Goal: Information Seeking & Learning: Learn about a topic

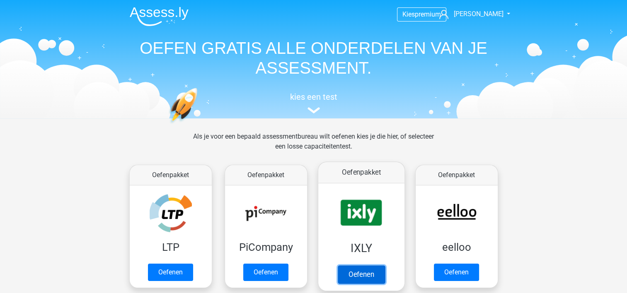
click at [354, 273] on link "Oefenen" at bounding box center [360, 274] width 47 height 18
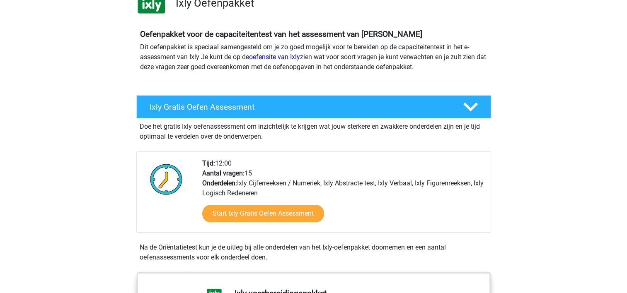
scroll to position [81, 0]
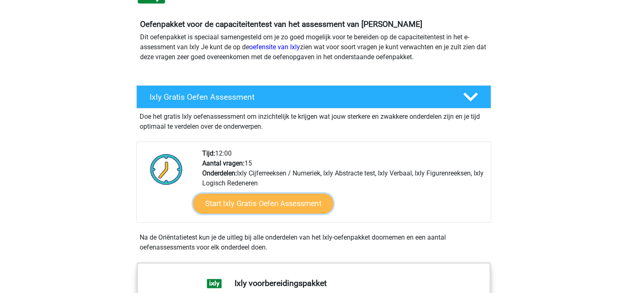
click at [270, 206] on link "Start Ixly Gratis Oefen Assessment" at bounding box center [263, 204] width 140 height 20
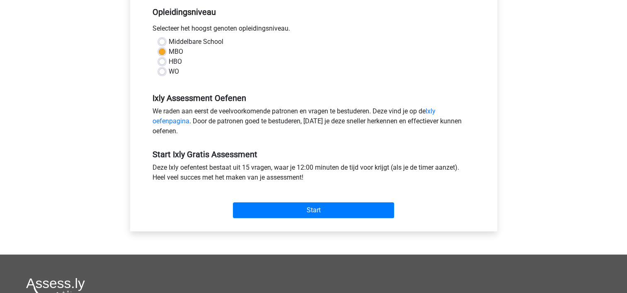
scroll to position [194, 0]
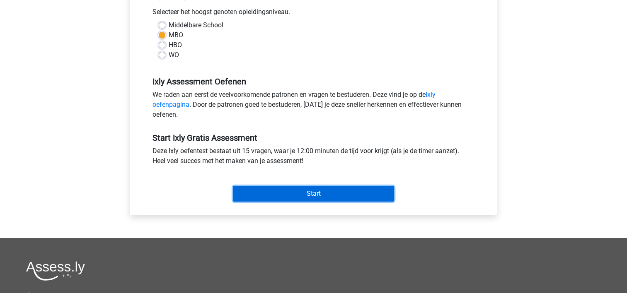
click at [328, 193] on input "Start" at bounding box center [313, 194] width 161 height 16
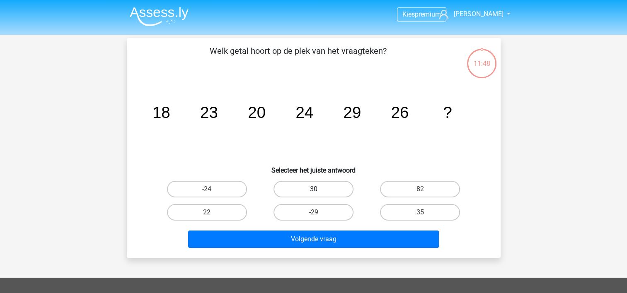
click at [325, 190] on label "30" at bounding box center [313, 189] width 80 height 17
click at [318, 190] on input "30" at bounding box center [315, 191] width 5 height 5
radio input "true"
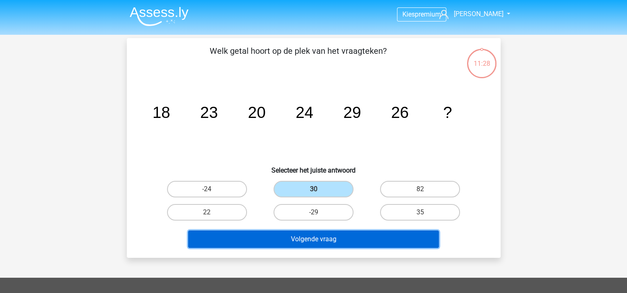
click at [362, 242] on button "Volgende vraag" at bounding box center [313, 239] width 251 height 17
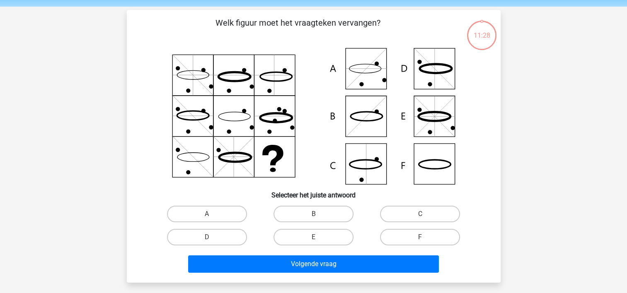
scroll to position [38, 0]
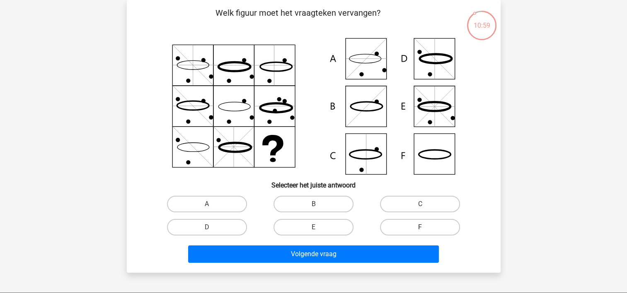
click at [425, 226] on label "F" at bounding box center [420, 227] width 80 height 17
click at [425, 227] on input "F" at bounding box center [422, 229] width 5 height 5
radio input "true"
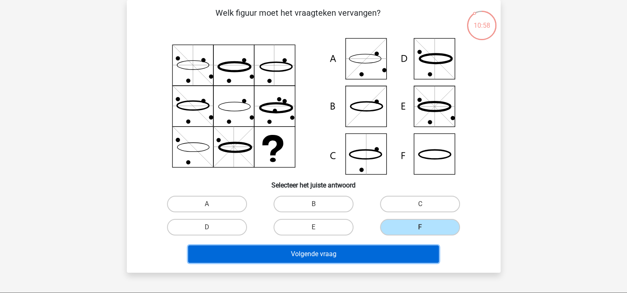
click at [345, 257] on button "Volgende vraag" at bounding box center [313, 254] width 251 height 17
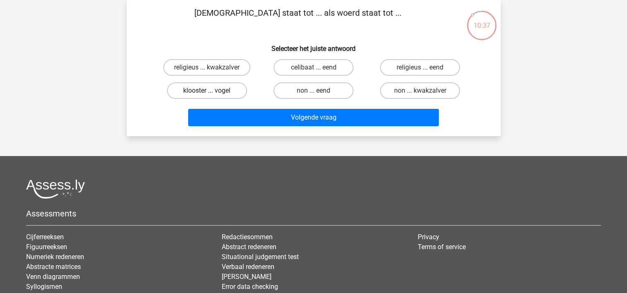
click at [215, 89] on label "klooster ... vogel" at bounding box center [207, 90] width 80 height 17
click at [212, 91] on input "klooster ... vogel" at bounding box center [209, 93] width 5 height 5
radio input "true"
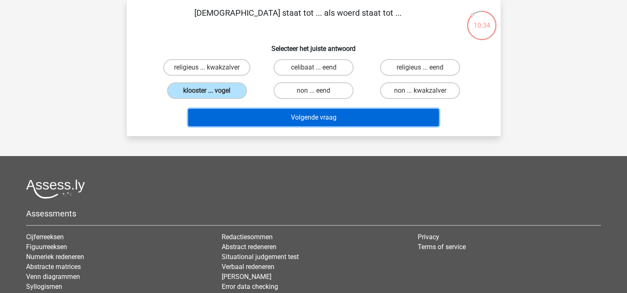
click at [315, 118] on button "Volgende vraag" at bounding box center [313, 117] width 251 height 17
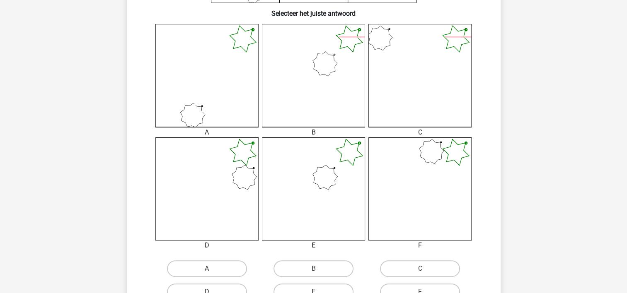
scroll to position [217, 0]
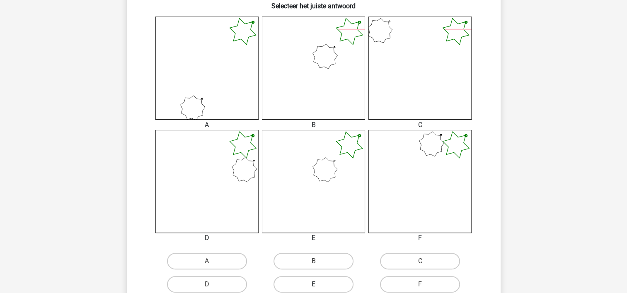
click at [346, 283] on label "E" at bounding box center [313, 284] width 80 height 17
click at [318, 285] on input "E" at bounding box center [315, 287] width 5 height 5
radio input "true"
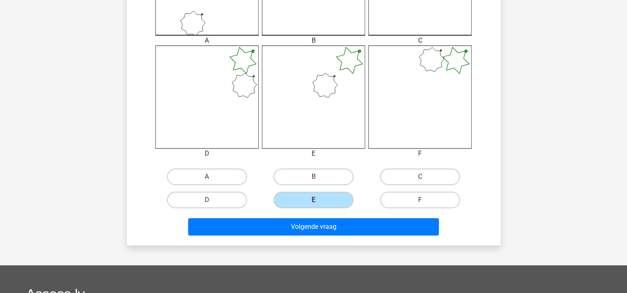
scroll to position [321, 0]
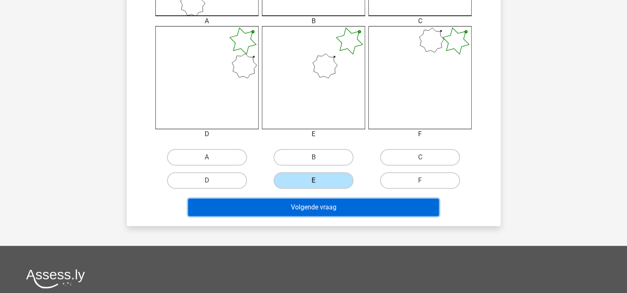
click at [407, 203] on button "Volgende vraag" at bounding box center [313, 207] width 251 height 17
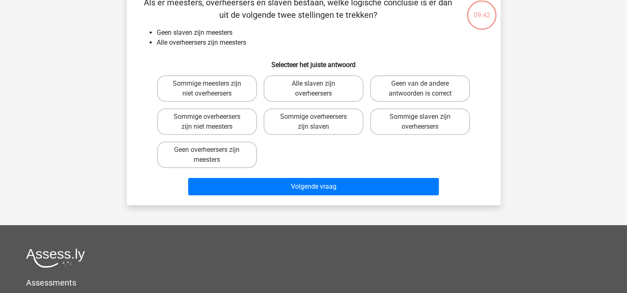
scroll to position [38, 0]
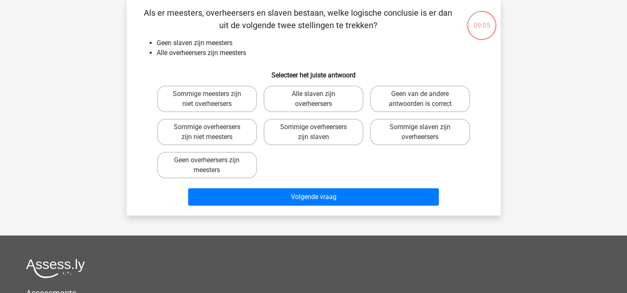
click at [423, 94] on input "Geen van de andere antwoorden is correct" at bounding box center [422, 96] width 5 height 5
radio input "true"
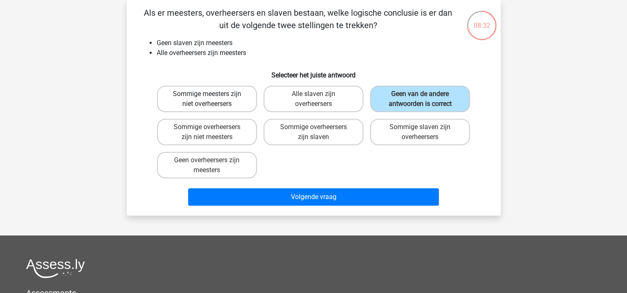
click at [196, 92] on label "Sommige meesters zijn niet overheersers" at bounding box center [207, 99] width 100 height 27
click at [207, 94] on input "Sommige meesters zijn niet overheersers" at bounding box center [209, 96] width 5 height 5
radio input "true"
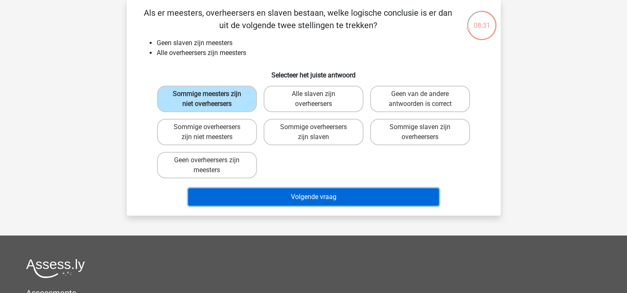
click at [315, 194] on button "Volgende vraag" at bounding box center [313, 196] width 251 height 17
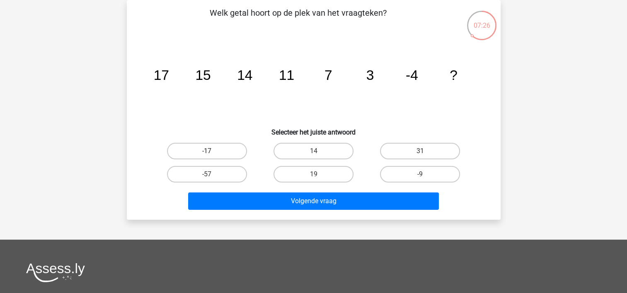
click at [229, 154] on label "-17" at bounding box center [207, 151] width 80 height 17
click at [212, 154] on input "-17" at bounding box center [209, 153] width 5 height 5
radio input "true"
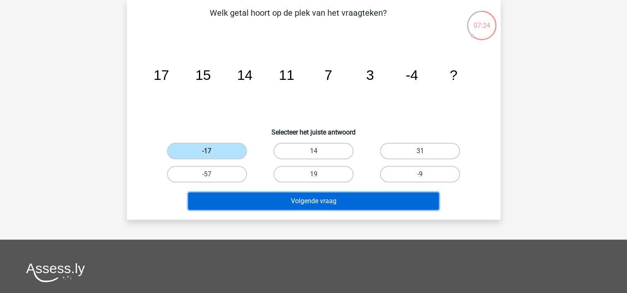
click at [300, 196] on button "Volgende vraag" at bounding box center [313, 201] width 251 height 17
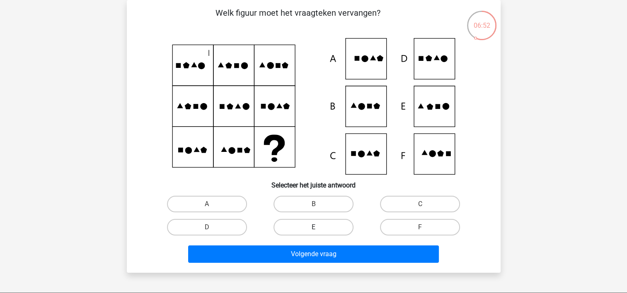
click at [331, 225] on label "E" at bounding box center [313, 227] width 80 height 17
click at [318, 227] on input "E" at bounding box center [315, 229] width 5 height 5
radio input "true"
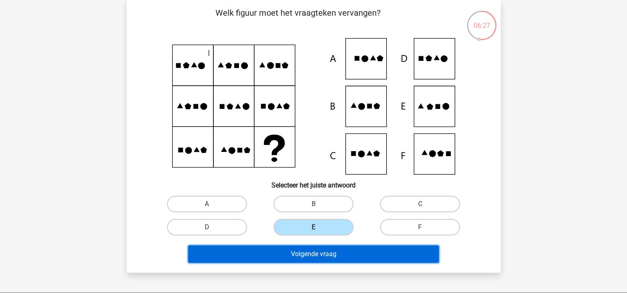
click at [329, 255] on button "Volgende vraag" at bounding box center [313, 254] width 251 height 17
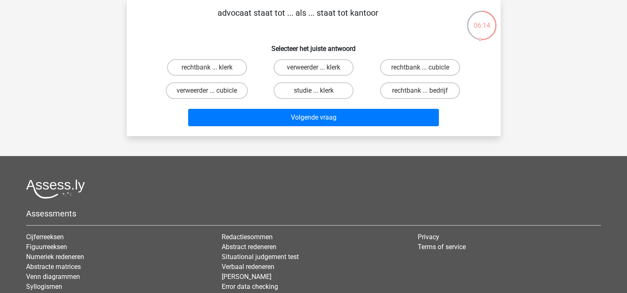
click at [210, 70] on input "rechtbank ... klerk" at bounding box center [209, 70] width 5 height 5
radio input "true"
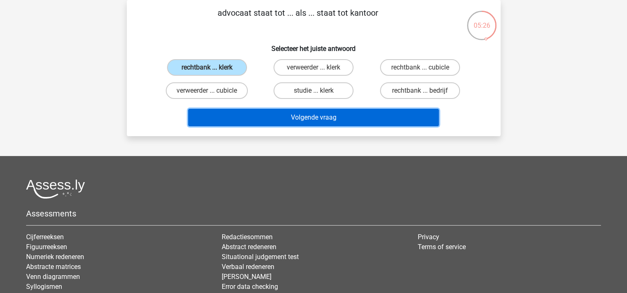
click at [316, 118] on button "Volgende vraag" at bounding box center [313, 117] width 251 height 17
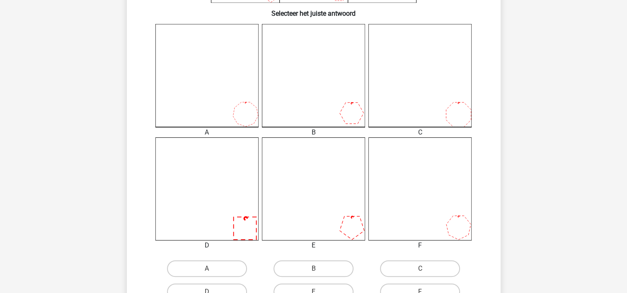
scroll to position [225, 0]
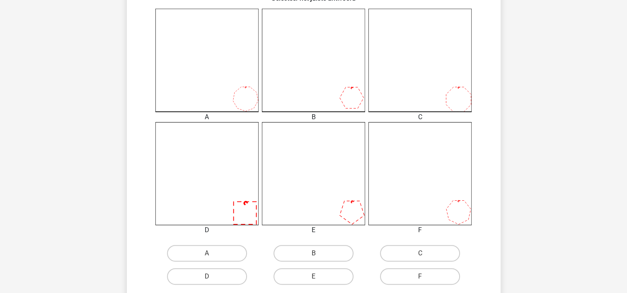
click at [421, 277] on input "F" at bounding box center [422, 279] width 5 height 5
radio input "true"
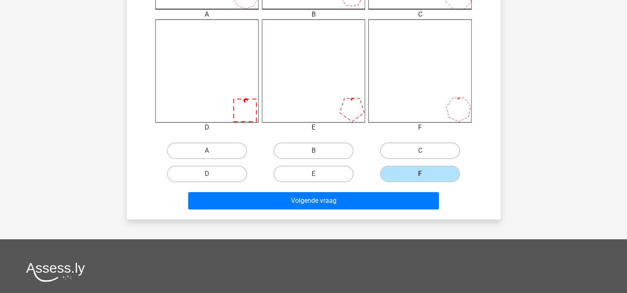
scroll to position [346, 0]
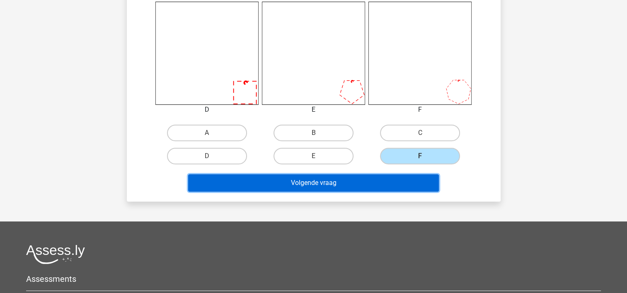
click at [385, 188] on button "Volgende vraag" at bounding box center [313, 182] width 251 height 17
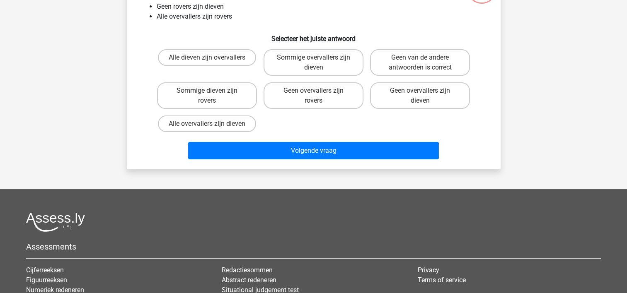
scroll to position [38, 0]
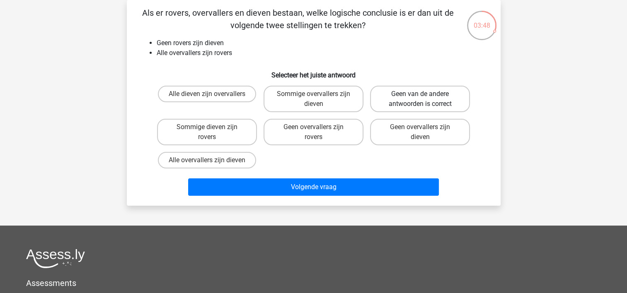
click at [390, 93] on label "Geen van de andere antwoorden is correct" at bounding box center [420, 99] width 100 height 27
click at [420, 94] on input "Geen van de andere antwoorden is correct" at bounding box center [422, 96] width 5 height 5
radio input "true"
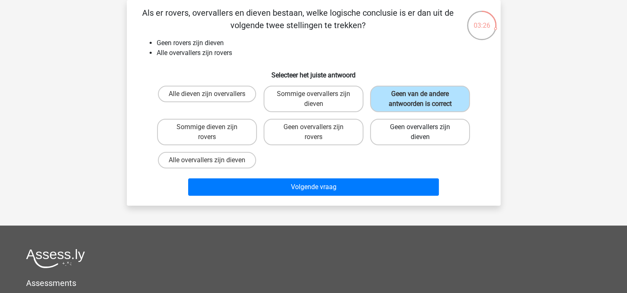
click at [441, 123] on label "Geen overvallers zijn dieven" at bounding box center [420, 132] width 100 height 27
click at [425, 127] on input "Geen overvallers zijn dieven" at bounding box center [422, 129] width 5 height 5
radio input "true"
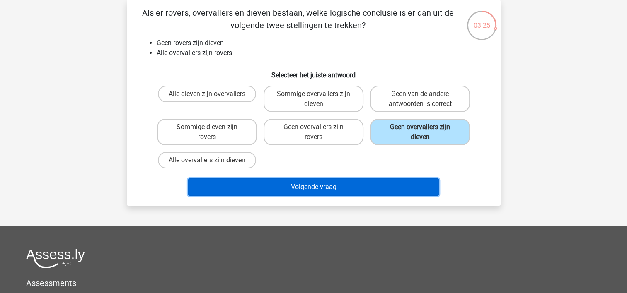
click at [374, 183] on button "Volgende vraag" at bounding box center [313, 187] width 251 height 17
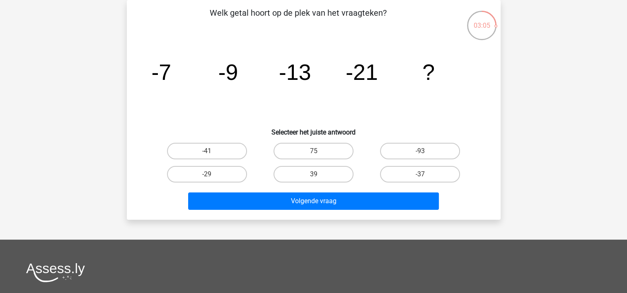
click at [420, 174] on input "-37" at bounding box center [422, 176] width 5 height 5
radio input "true"
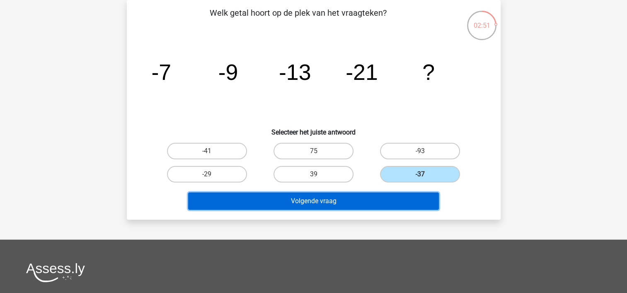
click at [364, 203] on button "Volgende vraag" at bounding box center [313, 201] width 251 height 17
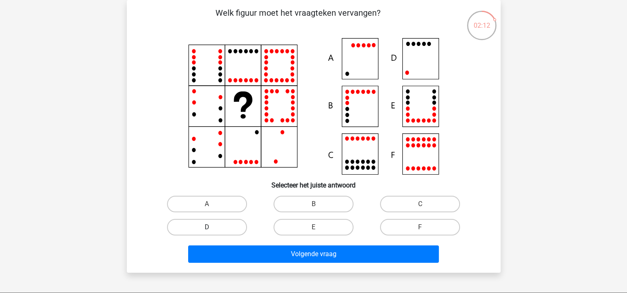
click at [217, 227] on label "D" at bounding box center [207, 227] width 80 height 17
click at [212, 227] on input "D" at bounding box center [209, 229] width 5 height 5
radio input "true"
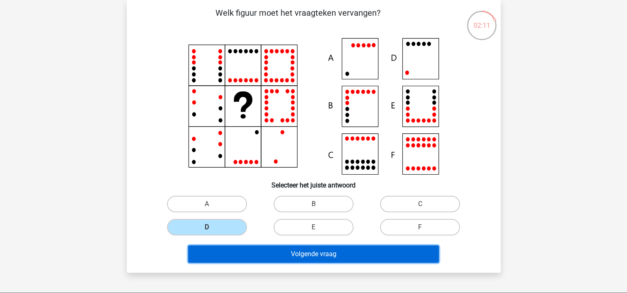
click at [292, 251] on button "Volgende vraag" at bounding box center [313, 254] width 251 height 17
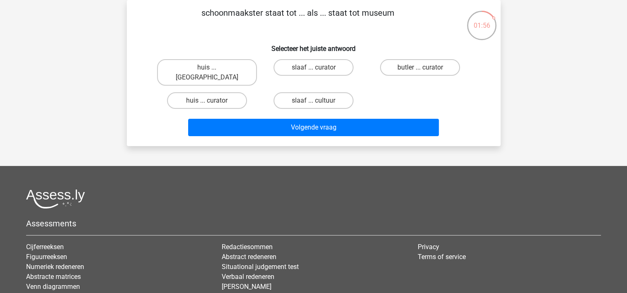
click at [207, 101] on input "huis ... curator" at bounding box center [209, 103] width 5 height 5
radio input "true"
click at [230, 66] on label "huis ... louvre" at bounding box center [207, 72] width 100 height 27
click at [212, 68] on input "huis ... louvre" at bounding box center [209, 70] width 5 height 5
radio input "true"
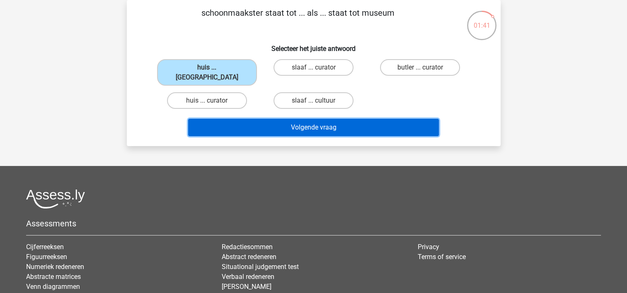
click at [311, 119] on button "Volgende vraag" at bounding box center [313, 127] width 251 height 17
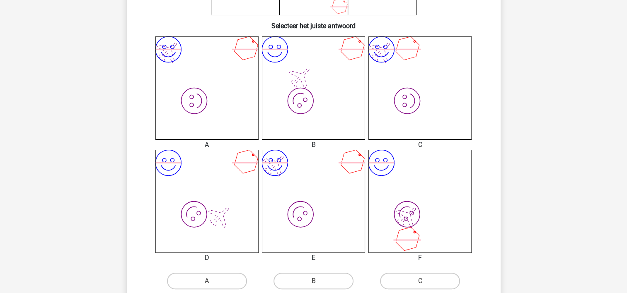
scroll to position [195, 0]
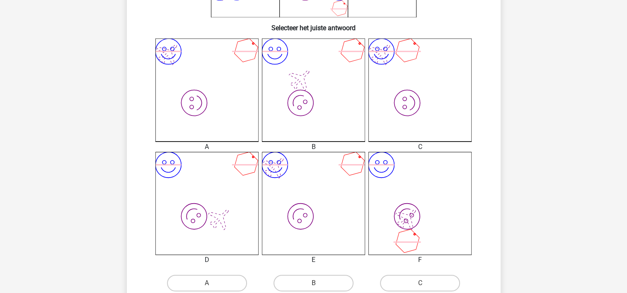
drag, startPoint x: 282, startPoint y: 176, endPoint x: 305, endPoint y: 68, distance: 110.9
click at [305, 68] on div "image/svg+xml image/svg+xml A image/svg+xml image/svg+xml B" at bounding box center [314, 152] width 320 height 227
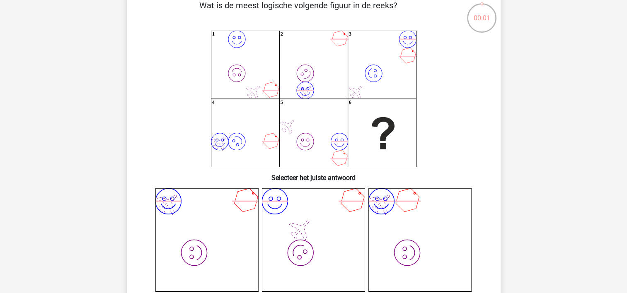
scroll to position [39, 0]
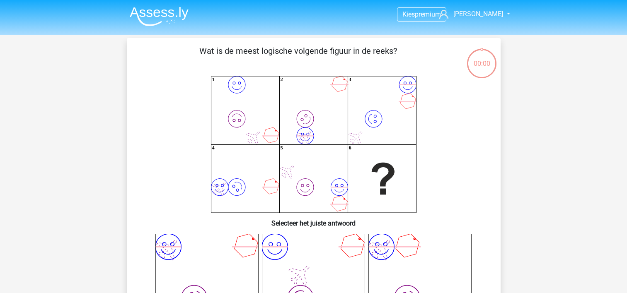
scroll to position [39, 0]
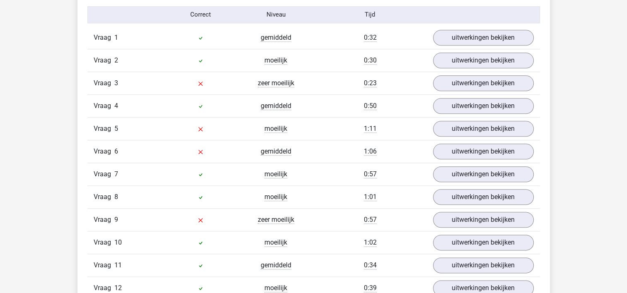
scroll to position [957, 0]
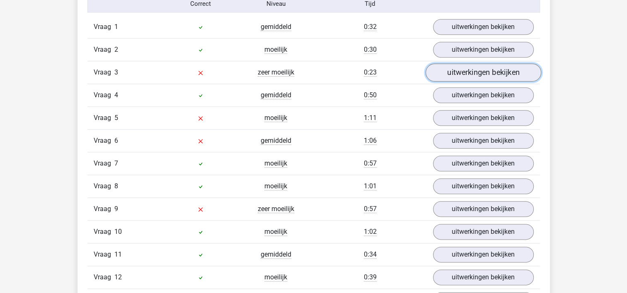
click at [450, 68] on link "uitwerkingen bekijken" at bounding box center [483, 72] width 116 height 18
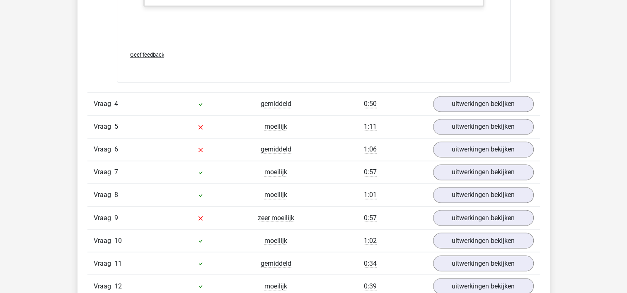
scroll to position [1367, 0]
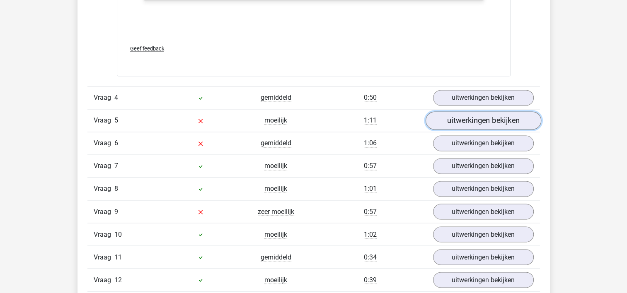
click at [494, 119] on link "uitwerkingen bekijken" at bounding box center [483, 121] width 116 height 18
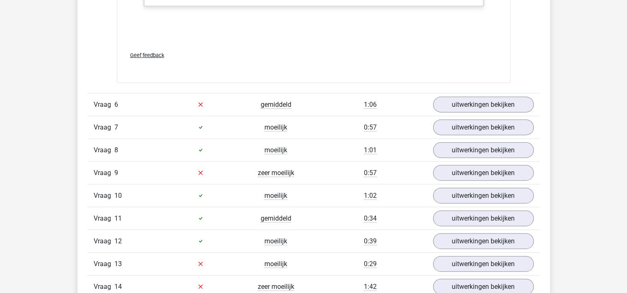
scroll to position [1873, 0]
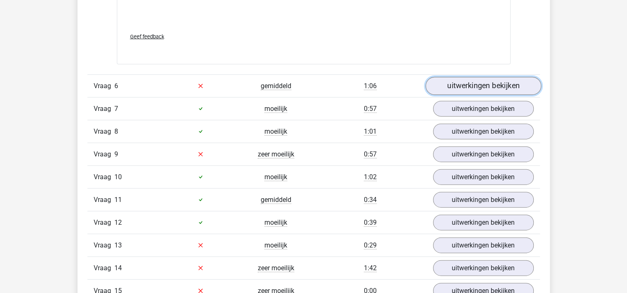
click at [487, 83] on link "uitwerkingen bekijken" at bounding box center [483, 86] width 116 height 18
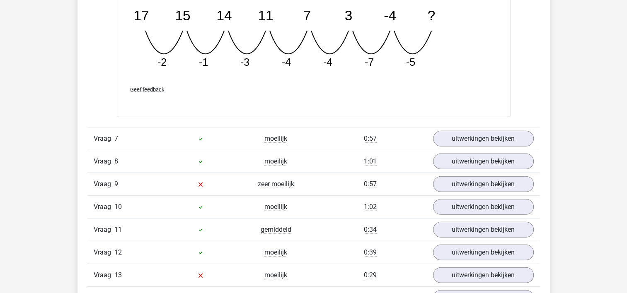
scroll to position [2233, 0]
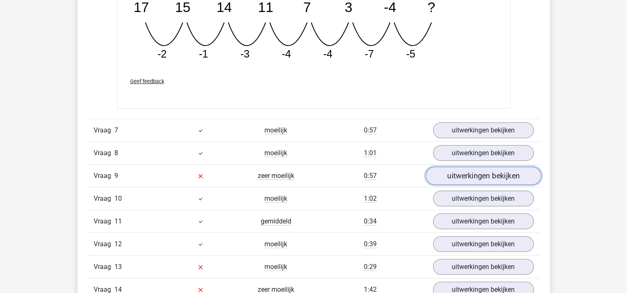
click at [507, 174] on link "uitwerkingen bekijken" at bounding box center [483, 176] width 116 height 18
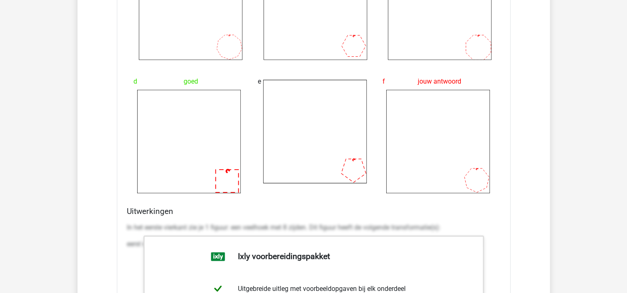
scroll to position [2671, 0]
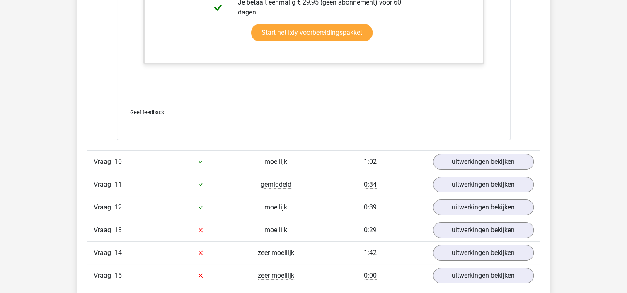
scroll to position [3037, 0]
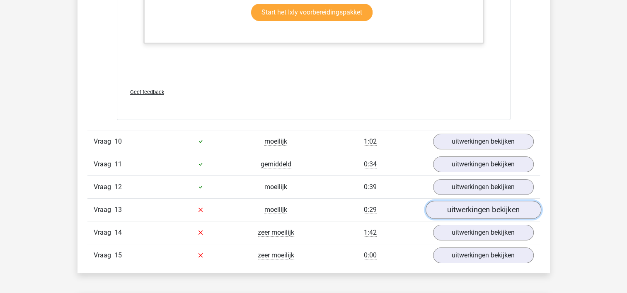
click at [492, 207] on link "uitwerkingen bekijken" at bounding box center [483, 210] width 116 height 18
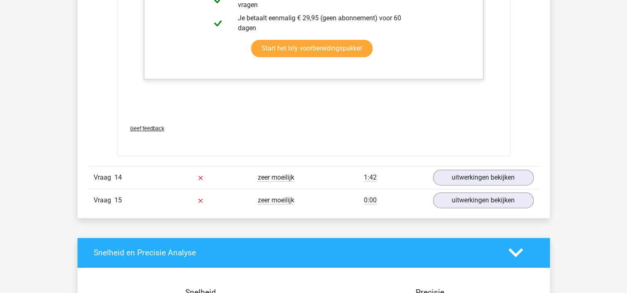
scroll to position [3528, 0]
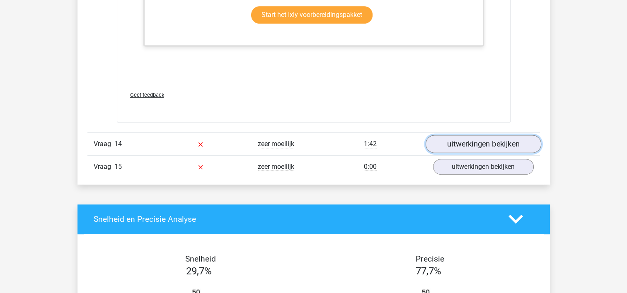
click at [499, 142] on link "uitwerkingen bekijken" at bounding box center [483, 144] width 116 height 18
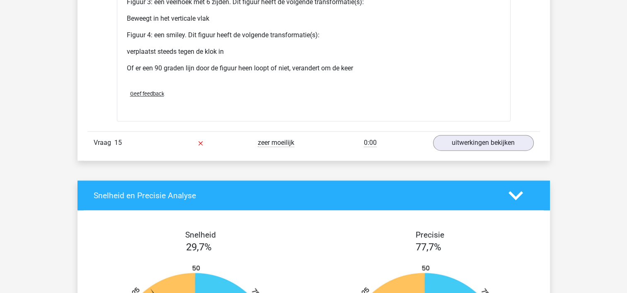
scroll to position [4226, 0]
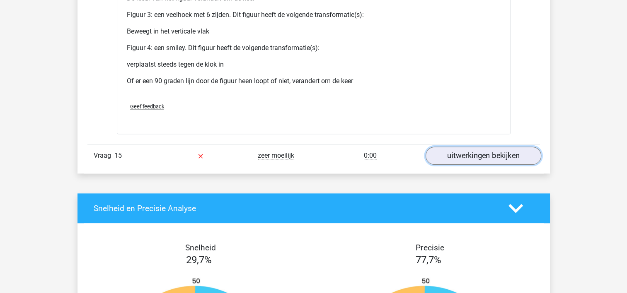
click at [498, 152] on link "uitwerkingen bekijken" at bounding box center [483, 156] width 116 height 18
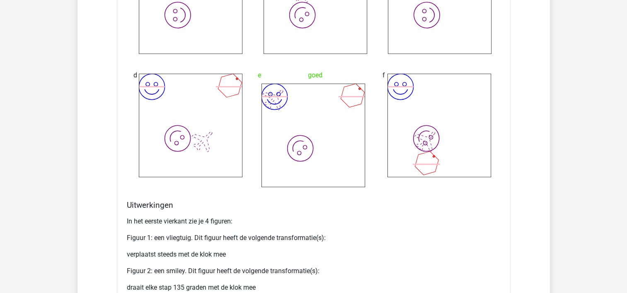
scroll to position [2751, 0]
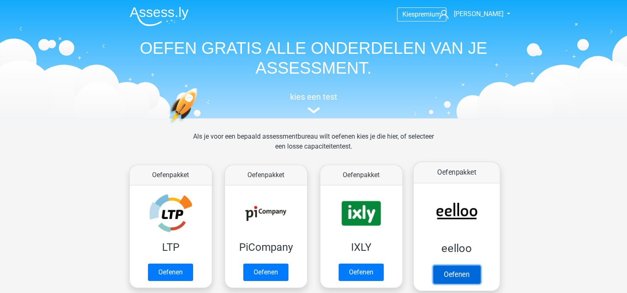
click at [457, 275] on link "Oefenen" at bounding box center [455, 274] width 47 height 18
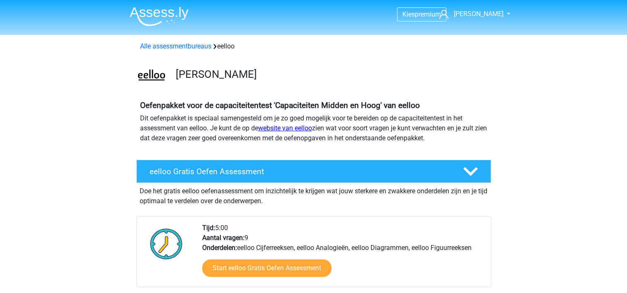
click at [289, 129] on link "website van eelloo" at bounding box center [285, 128] width 54 height 8
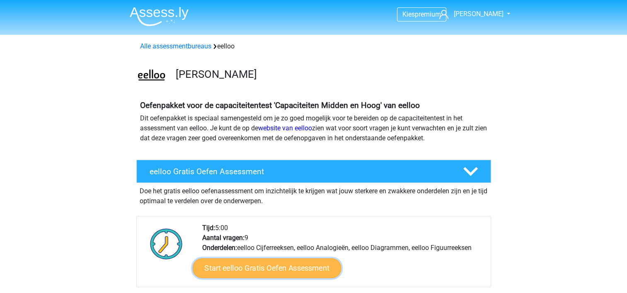
click at [263, 270] on link "Start eelloo Gratis Oefen Assessment" at bounding box center [266, 268] width 149 height 20
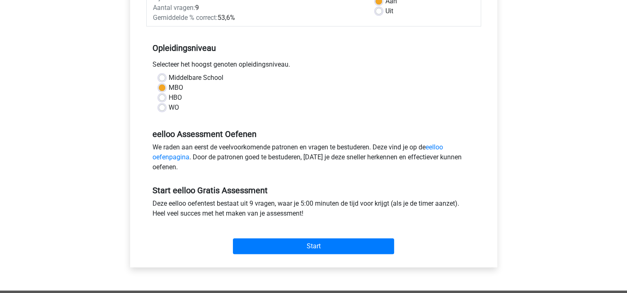
scroll to position [218, 0]
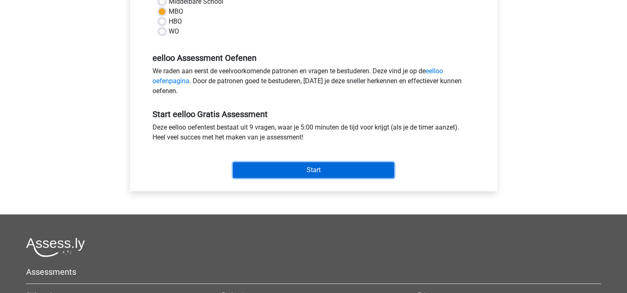
click at [340, 164] on input "Start" at bounding box center [313, 170] width 161 height 16
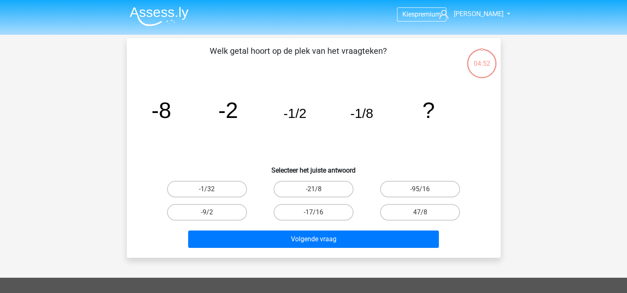
click at [210, 189] on input "-1/32" at bounding box center [209, 191] width 5 height 5
radio input "true"
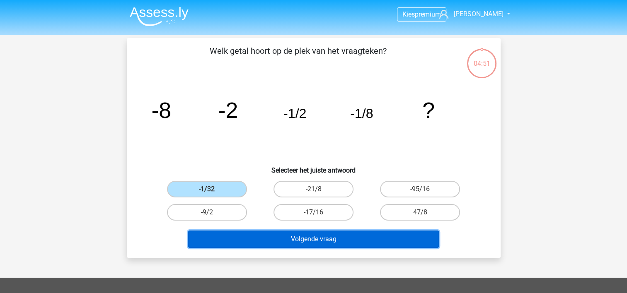
click at [298, 235] on button "Volgende vraag" at bounding box center [313, 239] width 251 height 17
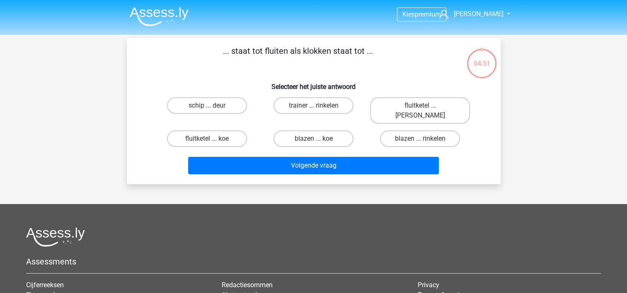
scroll to position [38, 0]
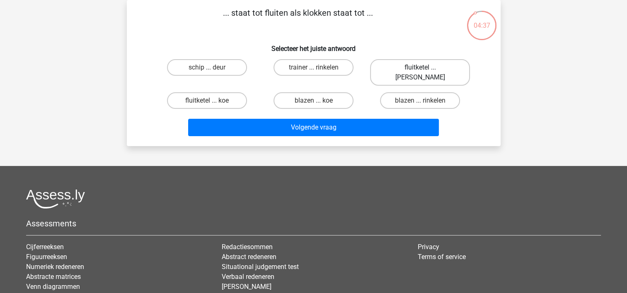
click at [425, 65] on label "fluitketel ... [PERSON_NAME]" at bounding box center [420, 72] width 100 height 27
click at [425, 68] on input "fluitketel ... [PERSON_NAME]" at bounding box center [422, 70] width 5 height 5
radio input "true"
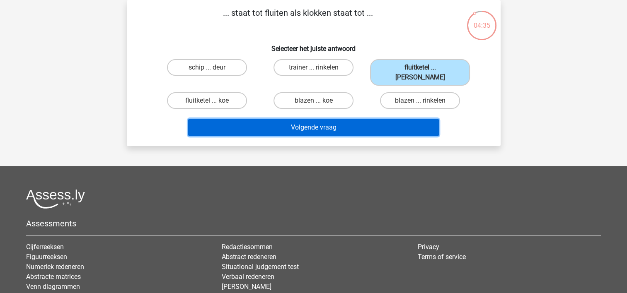
click at [341, 119] on button "Volgende vraag" at bounding box center [313, 127] width 251 height 17
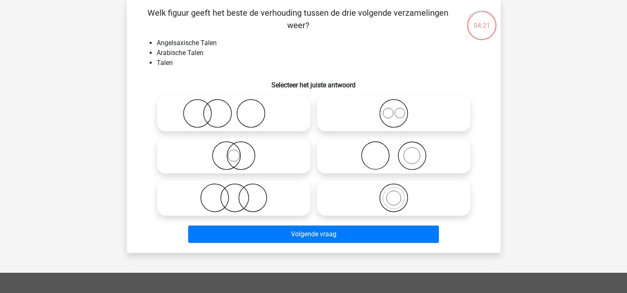
click at [398, 111] on icon at bounding box center [393, 113] width 147 height 29
click at [398, 109] on input "radio" at bounding box center [395, 106] width 5 height 5
radio input "true"
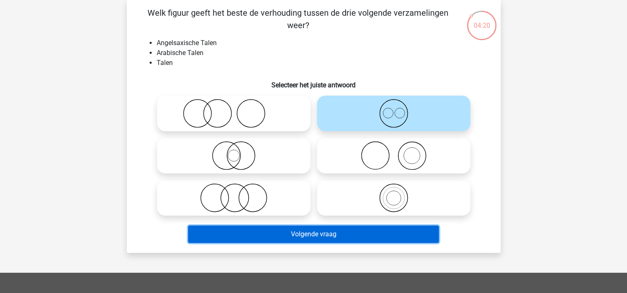
click at [356, 232] on button "Volgende vraag" at bounding box center [313, 234] width 251 height 17
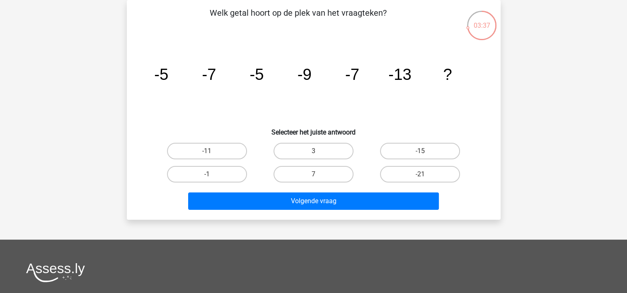
click at [211, 154] on input "-11" at bounding box center [209, 153] width 5 height 5
radio input "true"
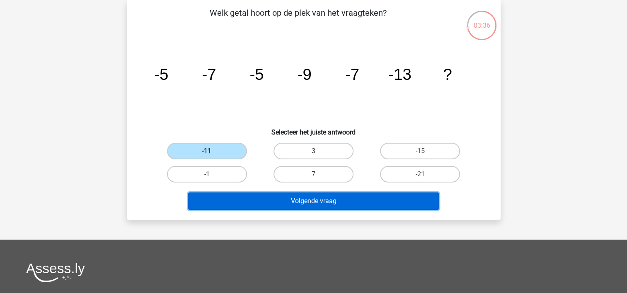
click at [304, 201] on button "Volgende vraag" at bounding box center [313, 201] width 251 height 17
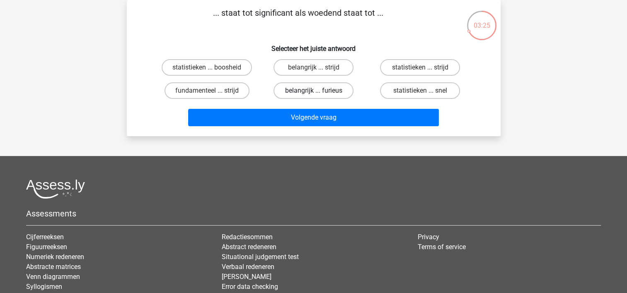
click at [320, 92] on label "belangrijk ... furieus" at bounding box center [313, 90] width 80 height 17
click at [318, 92] on input "belangrijk ... furieus" at bounding box center [315, 93] width 5 height 5
radio input "true"
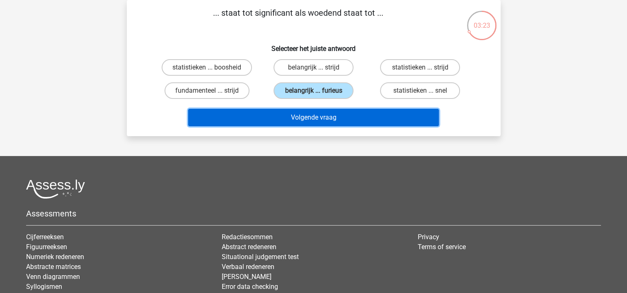
click at [316, 118] on button "Volgende vraag" at bounding box center [313, 117] width 251 height 17
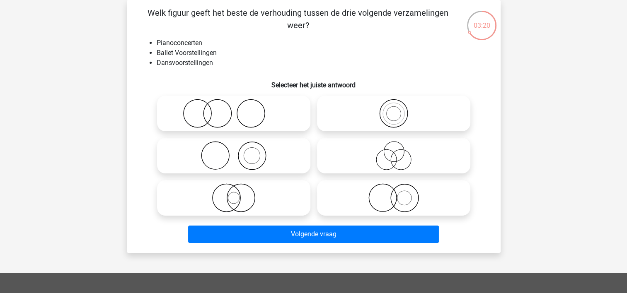
click at [317, 118] on label at bounding box center [393, 114] width 153 height 36
click at [393, 109] on input "radio" at bounding box center [395, 106] width 5 height 5
radio input "true"
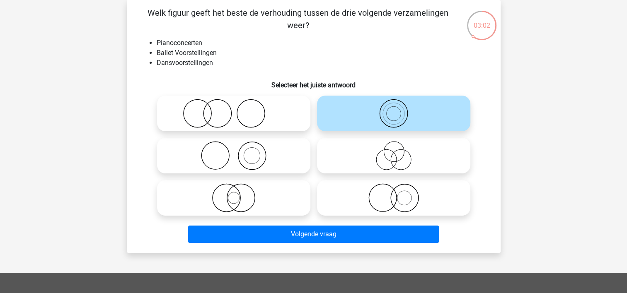
click at [227, 157] on icon at bounding box center [233, 155] width 147 height 29
click at [234, 152] on input "radio" at bounding box center [236, 148] width 5 height 5
radio input "true"
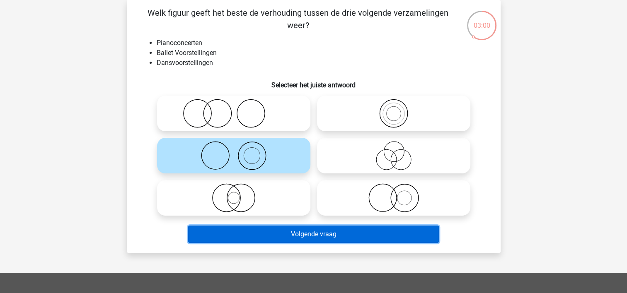
click at [293, 234] on button "Volgende vraag" at bounding box center [313, 234] width 251 height 17
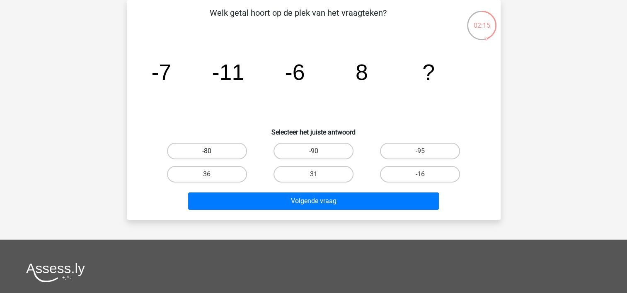
click at [214, 149] on label "-80" at bounding box center [207, 151] width 80 height 17
click at [212, 151] on input "-80" at bounding box center [209, 153] width 5 height 5
radio input "true"
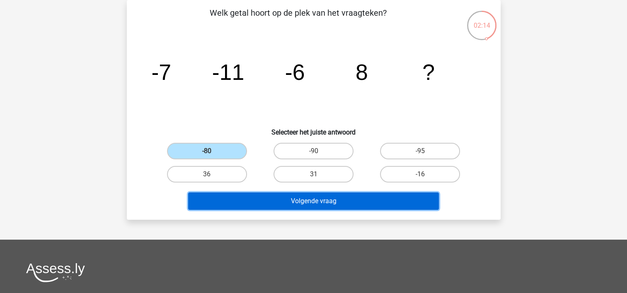
click at [318, 200] on button "Volgende vraag" at bounding box center [313, 201] width 251 height 17
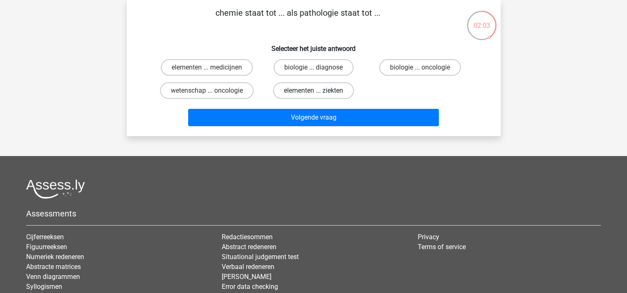
click at [312, 91] on label "elementen ... ziekten" at bounding box center [313, 90] width 81 height 17
click at [313, 91] on input "elementen ... ziekten" at bounding box center [315, 93] width 5 height 5
radio input "true"
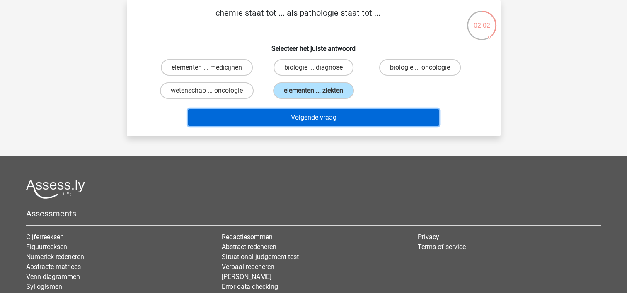
click at [319, 116] on button "Volgende vraag" at bounding box center [313, 117] width 251 height 17
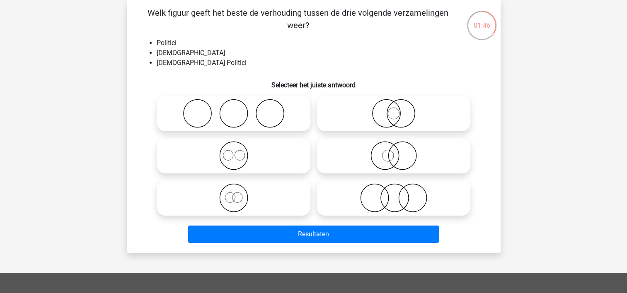
click at [392, 156] on icon at bounding box center [393, 155] width 147 height 29
click at [393, 152] on input "radio" at bounding box center [395, 148] width 5 height 5
radio input "true"
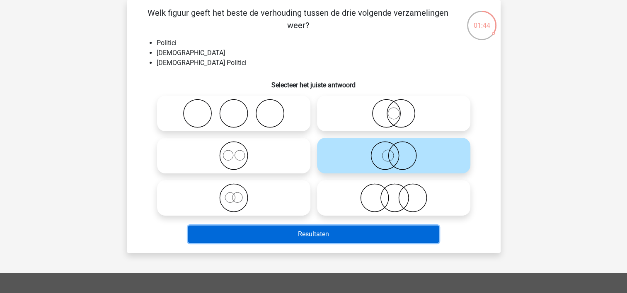
click at [367, 239] on button "Resultaten" at bounding box center [313, 234] width 251 height 17
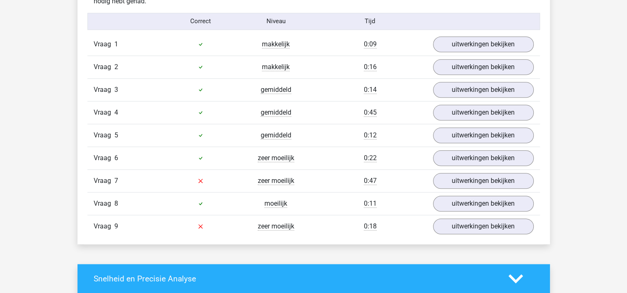
scroll to position [917, 0]
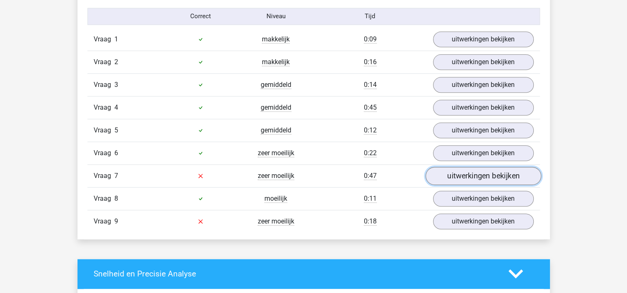
click at [480, 174] on link "uitwerkingen bekijken" at bounding box center [483, 176] width 116 height 18
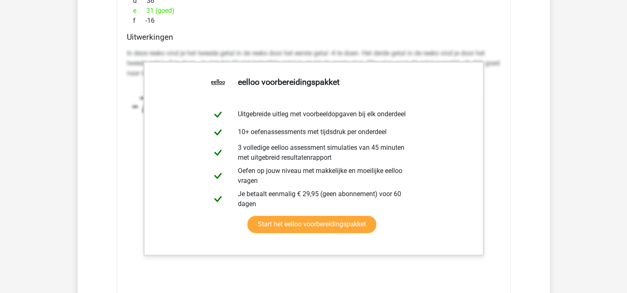
scroll to position [1272, 0]
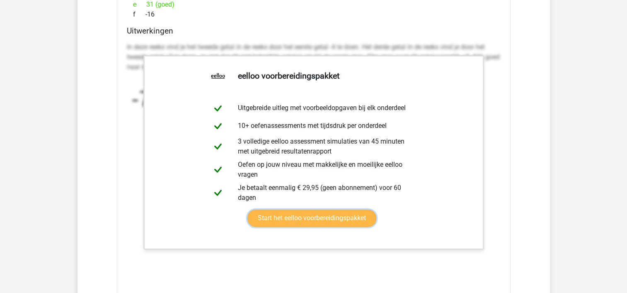
click at [350, 220] on link "Start het eelloo voorbereidingspakket" at bounding box center [311, 218] width 129 height 17
click at [510, 70] on div "Vraag 1 makkelijk 0:09 uitwerkingen bekijken Welk getal hoort op de plek van he…" at bounding box center [314, 26] width 440 height 709
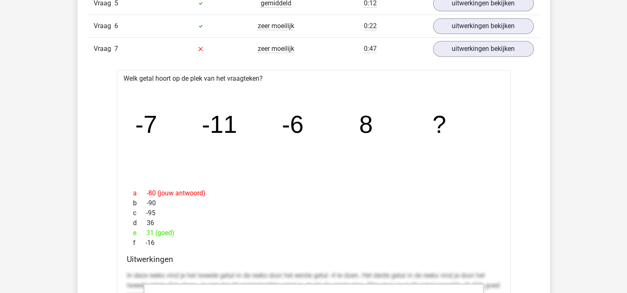
scroll to position [1083, 0]
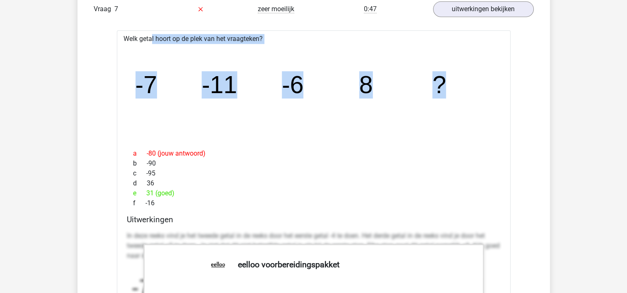
drag, startPoint x: 123, startPoint y: 34, endPoint x: 443, endPoint y: 84, distance: 324.0
click at [443, 84] on div "Welk getal hoort op de plek van het vraagteken? image/svg+xml -7 -11 -6 8 ? a -…" at bounding box center [313, 272] width 393 height 485
copy div "Welk getal hoort op de plek van het vraagteken? image/svg+xml -7 -11 -6 8 ?"
click at [314, 115] on icon "image/svg+xml -7 -11 -6 8 ?" at bounding box center [313, 93] width 367 height 92
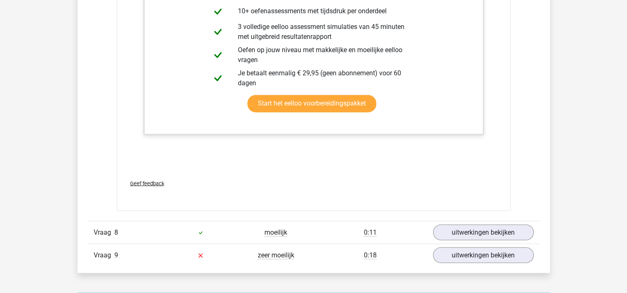
scroll to position [1430, 0]
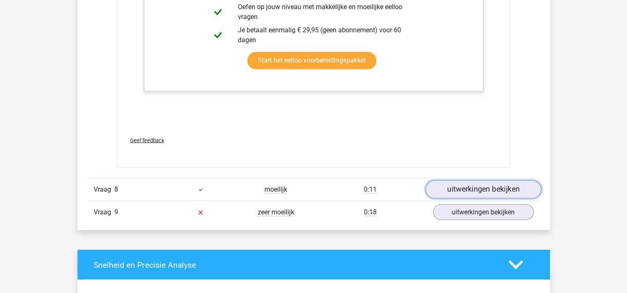
click at [478, 184] on link "uitwerkingen bekijken" at bounding box center [483, 190] width 116 height 18
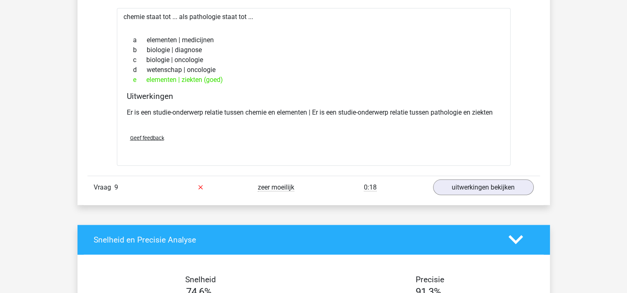
scroll to position [1636, 0]
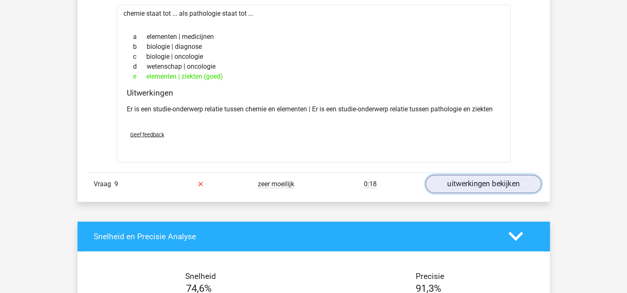
click at [469, 180] on link "uitwerkingen bekijken" at bounding box center [483, 184] width 116 height 18
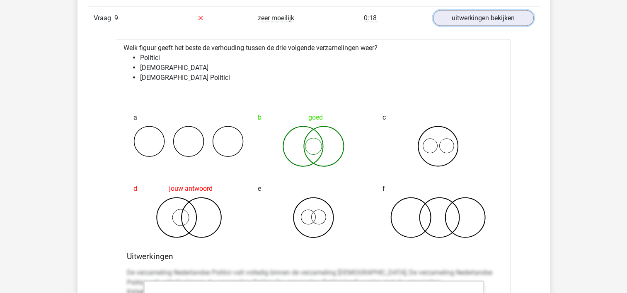
scroll to position [1817, 0]
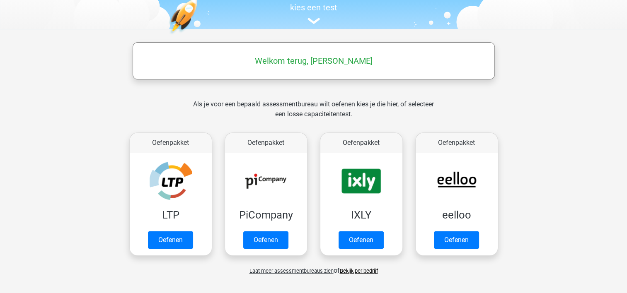
scroll to position [98, 0]
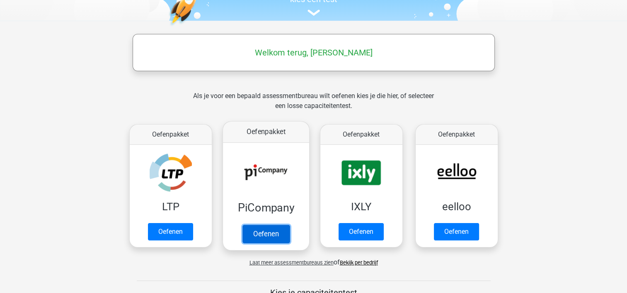
click at [263, 232] on link "Oefenen" at bounding box center [265, 234] width 47 height 18
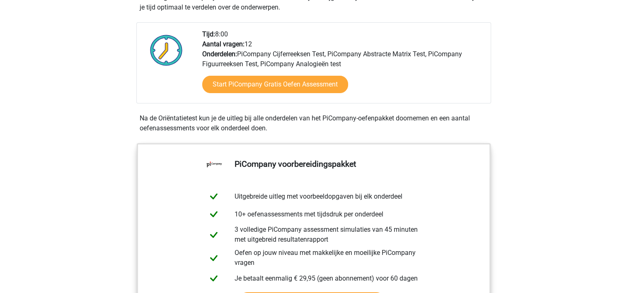
scroll to position [238, 0]
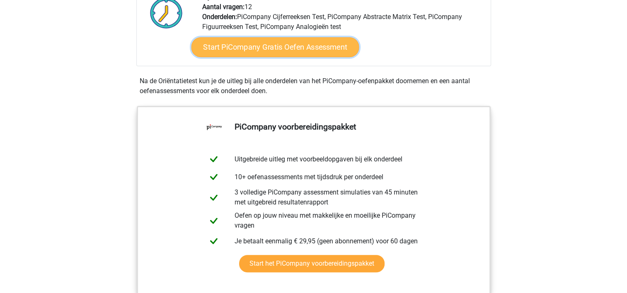
click at [280, 57] on link "Start PiCompany Gratis Oefen Assessment" at bounding box center [275, 47] width 168 height 20
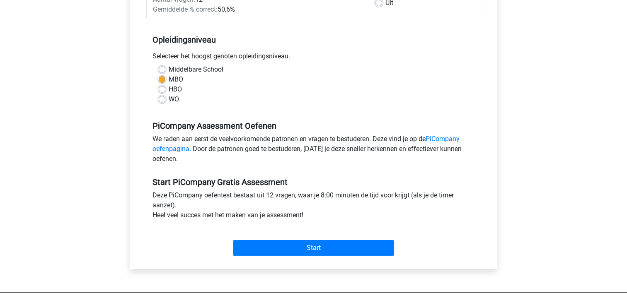
scroll to position [211, 0]
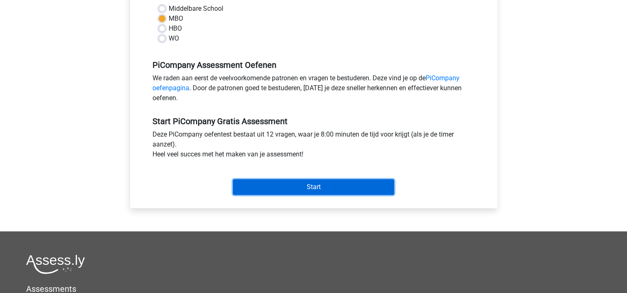
click at [353, 194] on input "Start" at bounding box center [313, 187] width 161 height 16
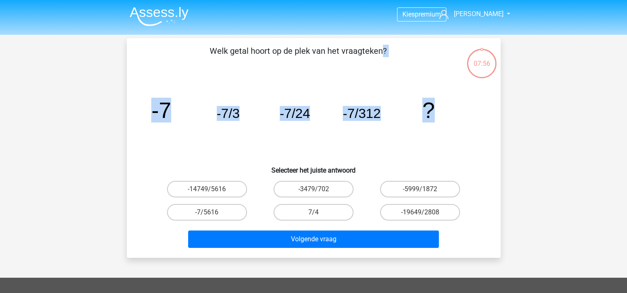
drag, startPoint x: 211, startPoint y: 50, endPoint x: 434, endPoint y: 108, distance: 230.6
click at [434, 108] on div "Welk getal hoort op de plek van het vraagteken? image/svg+xml -7 -7/3 -7/24 -7/…" at bounding box center [313, 148] width 367 height 207
copy div "Welk getal hoort op de plek van het vraagteken? image/svg+xml -7 -7/3 -7/24 -7/…"
click at [350, 136] on icon "image/svg+xml -7 -7/3 -7/24 -7/312 ?" at bounding box center [314, 118] width 334 height 84
click at [229, 211] on label "-7/5616" at bounding box center [207, 212] width 80 height 17
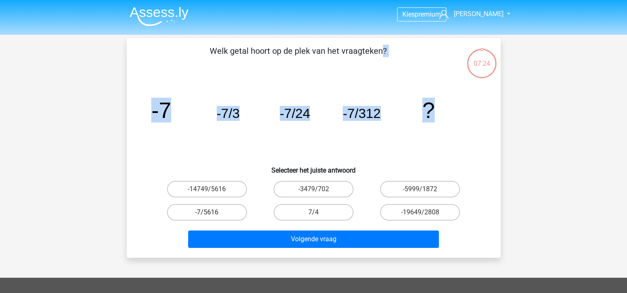
click at [212, 212] on input "-7/5616" at bounding box center [209, 214] width 5 height 5
radio input "true"
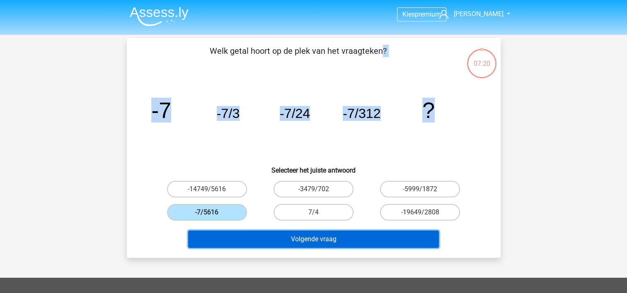
click at [309, 243] on button "Volgende vraag" at bounding box center [313, 239] width 251 height 17
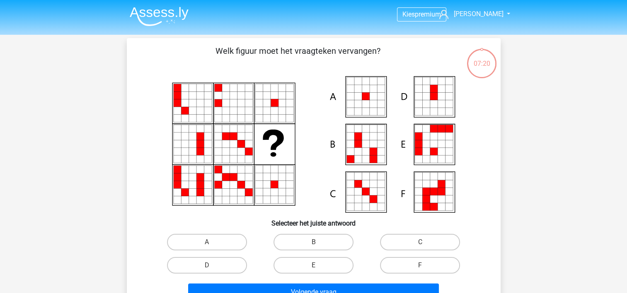
scroll to position [38, 0]
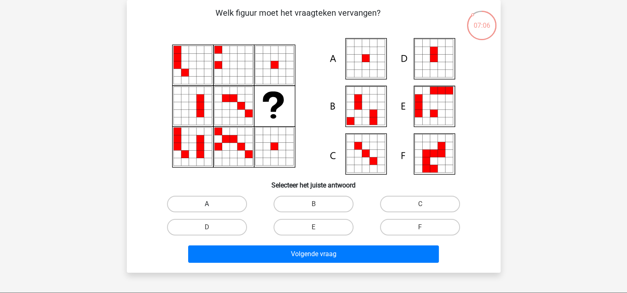
click at [226, 197] on label "A" at bounding box center [207, 204] width 80 height 17
click at [212, 204] on input "A" at bounding box center [209, 206] width 5 height 5
radio input "true"
click at [362, 265] on div "Volgende vraag" at bounding box center [314, 256] width 320 height 21
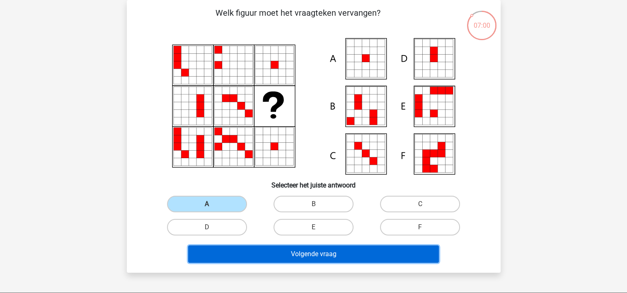
click at [356, 256] on button "Volgende vraag" at bounding box center [313, 254] width 251 height 17
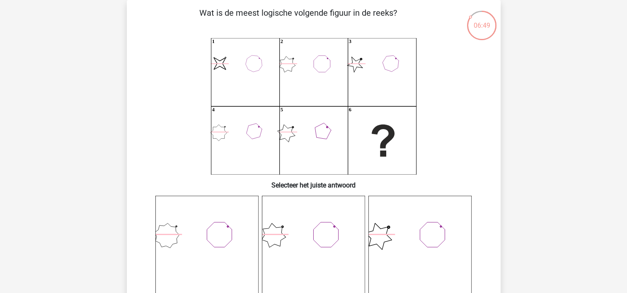
click at [355, 94] on icon "image/svg+xml 1 2 3 4 5 6" at bounding box center [314, 106] width 334 height 137
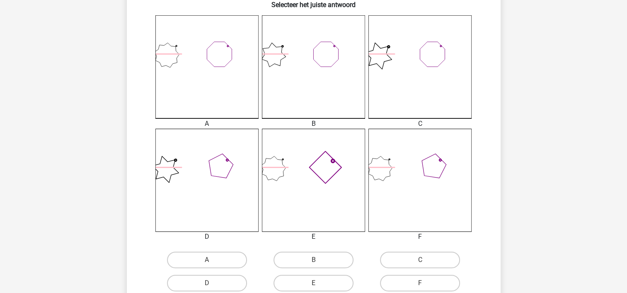
scroll to position [226, 0]
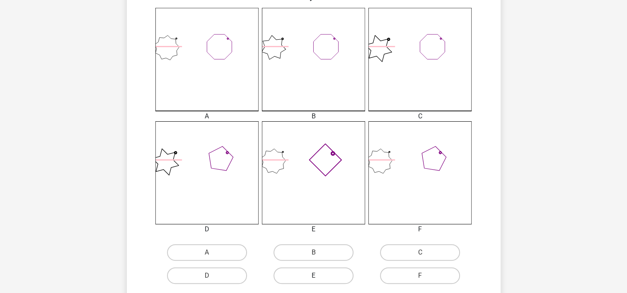
click at [311, 273] on label "E" at bounding box center [313, 276] width 80 height 17
click at [313, 276] on input "E" at bounding box center [315, 278] width 5 height 5
radio input "true"
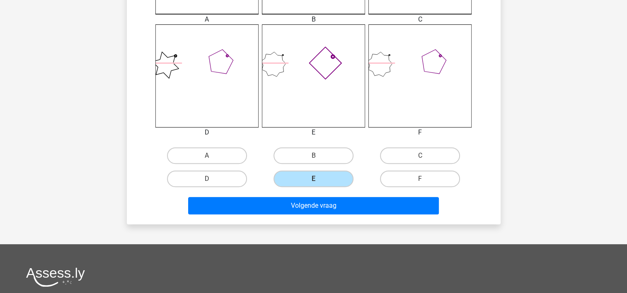
scroll to position [333, 0]
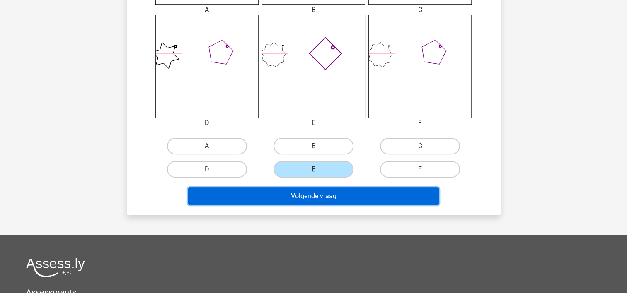
click at [338, 196] on button "Volgende vraag" at bounding box center [313, 196] width 251 height 17
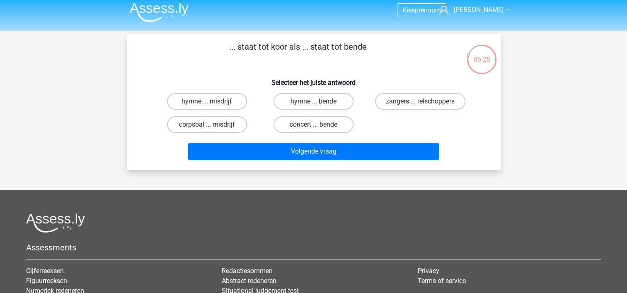
scroll to position [0, 0]
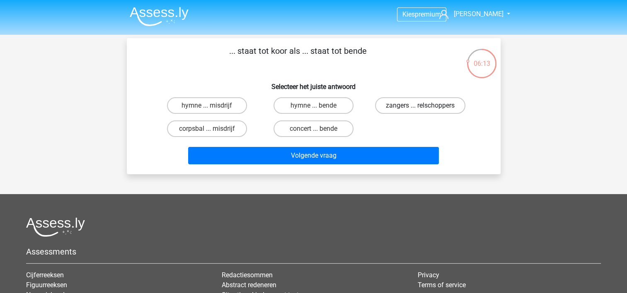
click at [414, 107] on label "zangers ... relschoppers" at bounding box center [420, 105] width 90 height 17
click at [420, 107] on input "zangers ... relschoppers" at bounding box center [422, 108] width 5 height 5
radio input "true"
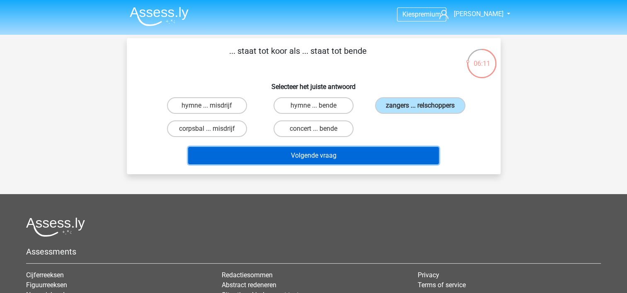
click at [372, 153] on button "Volgende vraag" at bounding box center [313, 155] width 251 height 17
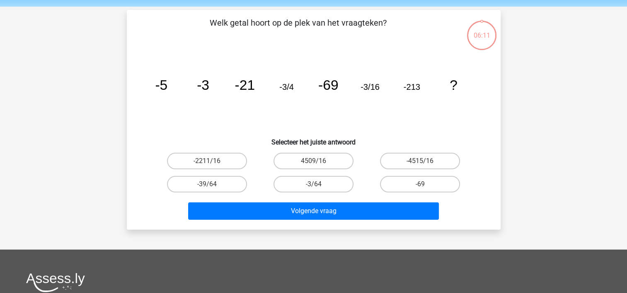
scroll to position [38, 0]
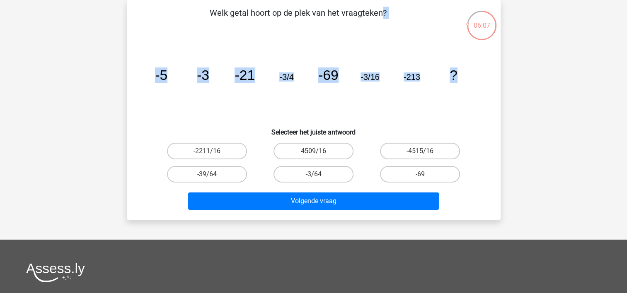
drag, startPoint x: 211, startPoint y: 11, endPoint x: 453, endPoint y: 68, distance: 248.8
click at [453, 68] on div "Welk getal hoort op de plek van het vraagteken? image/svg+xml -5 -3 -21 -3/4 -6…" at bounding box center [313, 110] width 367 height 207
copy div "Welk getal hoort op de plek van het vraagteken? image/svg+xml -5 -3 -21 -3/4 -6…"
click at [302, 170] on label "-3/64" at bounding box center [313, 174] width 80 height 17
click at [313, 174] on input "-3/64" at bounding box center [315, 176] width 5 height 5
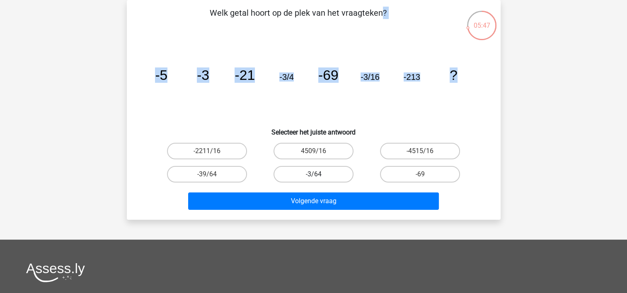
radio input "true"
click at [366, 111] on icon "image/svg+xml -5 -3 -21 -3/4 -69 -3/16 -213 ?" at bounding box center [314, 80] width 334 height 84
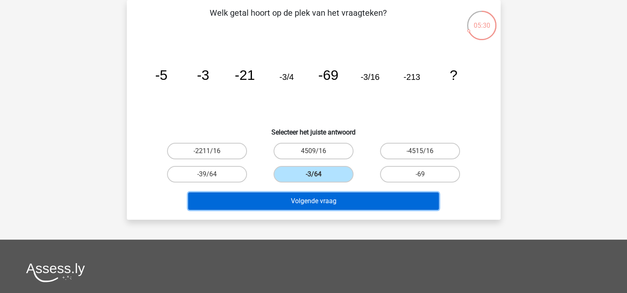
click at [299, 201] on button "Volgende vraag" at bounding box center [313, 201] width 251 height 17
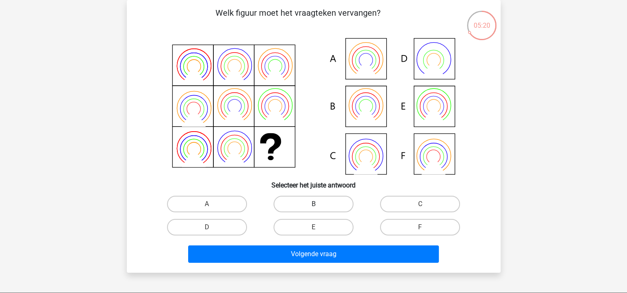
click at [328, 200] on label "B" at bounding box center [313, 204] width 80 height 17
click at [318, 204] on input "B" at bounding box center [315, 206] width 5 height 5
radio input "true"
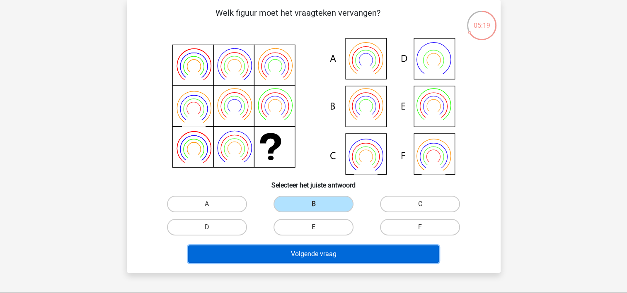
click at [307, 256] on button "Volgende vraag" at bounding box center [313, 254] width 251 height 17
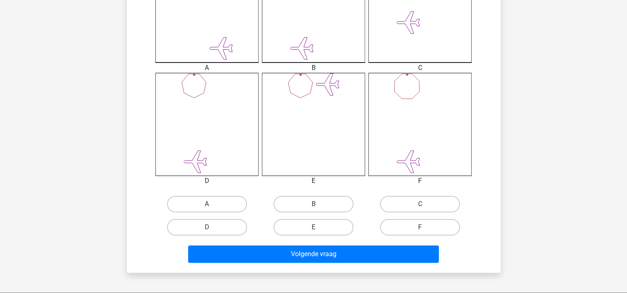
scroll to position [285, 0]
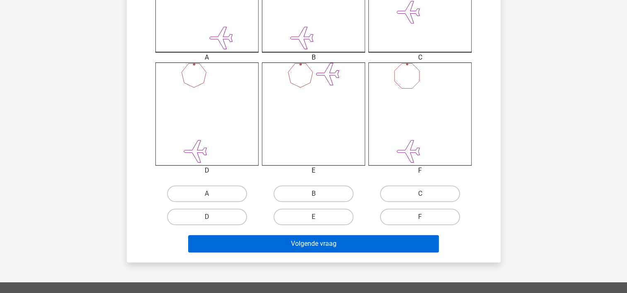
drag, startPoint x: 431, startPoint y: 217, endPoint x: 408, endPoint y: 245, distance: 36.5
click at [431, 217] on label "F" at bounding box center [420, 217] width 80 height 17
click at [425, 217] on input "F" at bounding box center [422, 219] width 5 height 5
radio input "true"
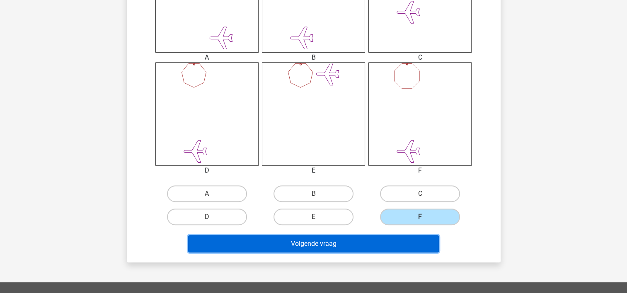
click at [384, 243] on button "Volgende vraag" at bounding box center [313, 243] width 251 height 17
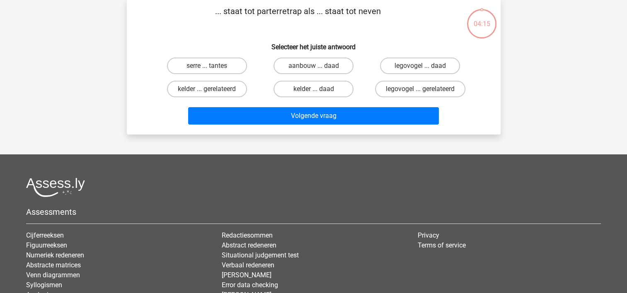
scroll to position [38, 0]
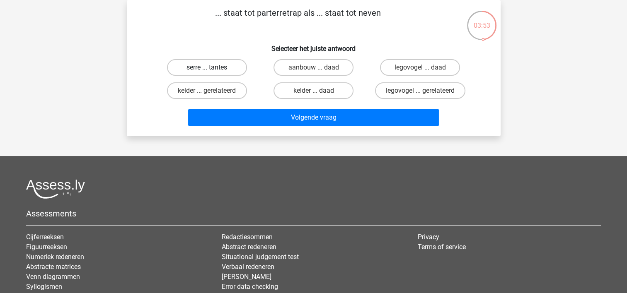
click at [200, 65] on label "serre ... tantes" at bounding box center [207, 67] width 80 height 17
click at [207, 68] on input "serre ... tantes" at bounding box center [209, 70] width 5 height 5
radio input "true"
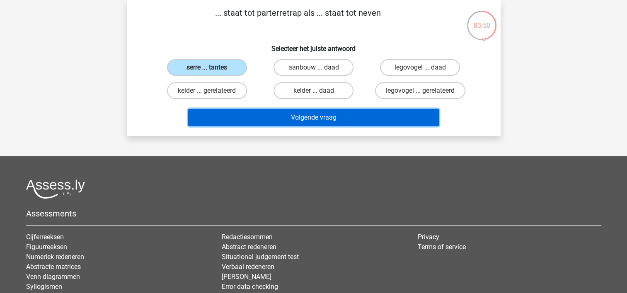
click at [410, 120] on button "Volgende vraag" at bounding box center [313, 117] width 251 height 17
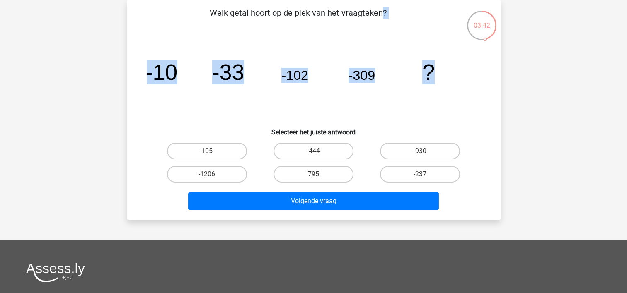
drag, startPoint x: 207, startPoint y: 10, endPoint x: 436, endPoint y: 69, distance: 237.0
click at [436, 69] on div "Welk getal hoort op de plek van het vraagteken? image/svg+xml -10 -33 -102 -309…" at bounding box center [313, 110] width 367 height 207
copy div "Welk getal hoort op de plek van het vraagteken? image/svg+xml -10 -33 -102 -309…"
click at [432, 146] on label "-930" at bounding box center [420, 151] width 80 height 17
click at [425, 151] on input "-930" at bounding box center [422, 153] width 5 height 5
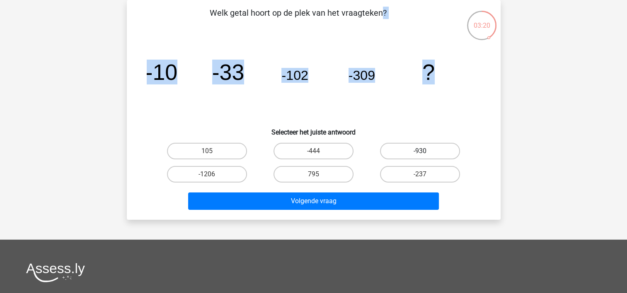
radio input "true"
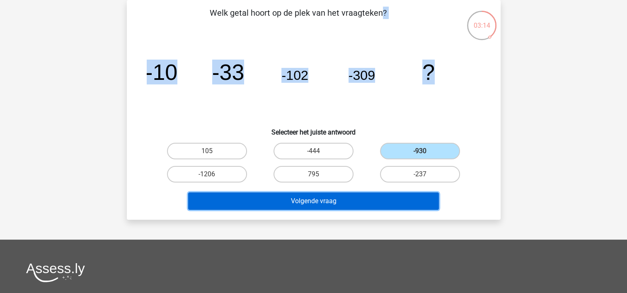
click at [326, 201] on button "Volgende vraag" at bounding box center [313, 201] width 251 height 17
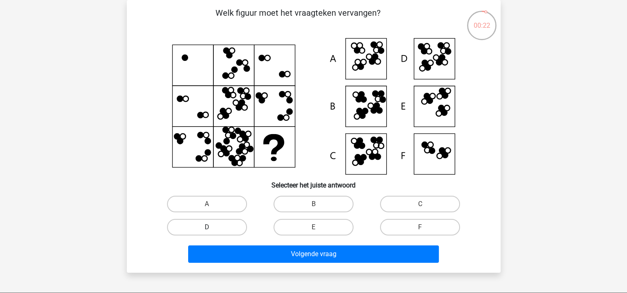
click at [233, 225] on label "D" at bounding box center [207, 227] width 80 height 17
click at [212, 227] on input "D" at bounding box center [209, 229] width 5 height 5
radio input "true"
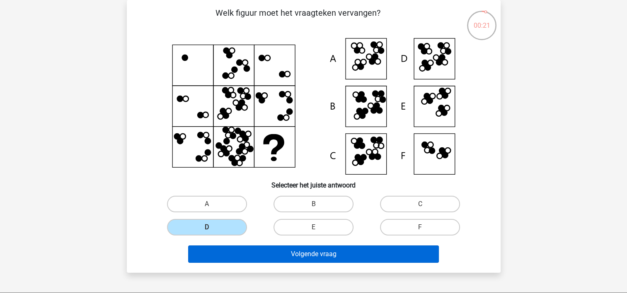
click at [289, 261] on div "Volgende vraag" at bounding box center [314, 256] width 320 height 21
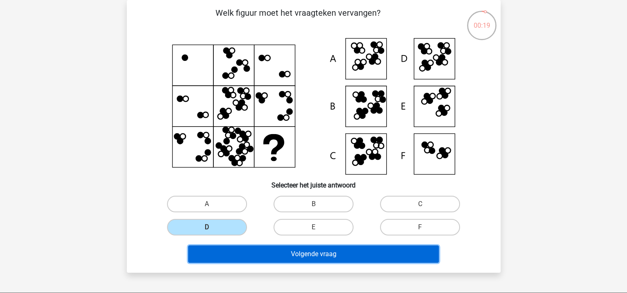
click at [295, 255] on button "Volgende vraag" at bounding box center [313, 254] width 251 height 17
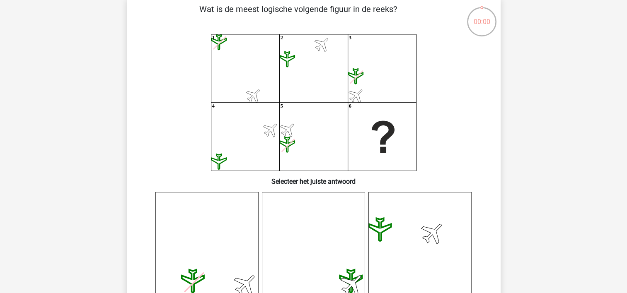
scroll to position [48, 0]
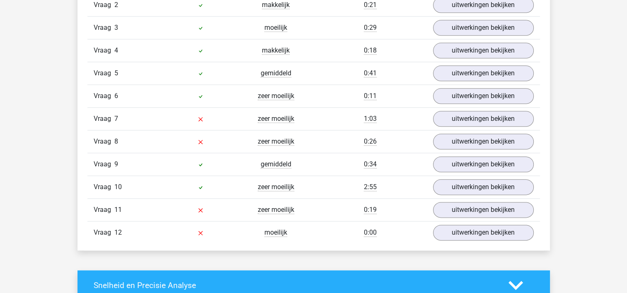
scroll to position [989, 0]
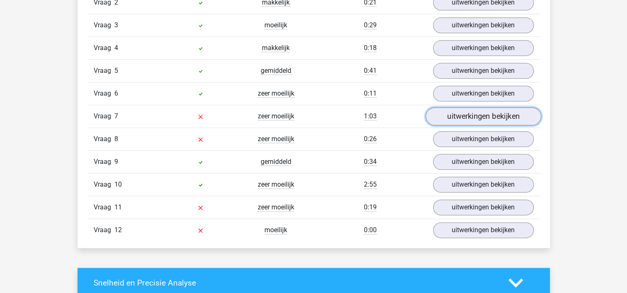
click at [500, 112] on link "uitwerkingen bekijken" at bounding box center [483, 116] width 116 height 18
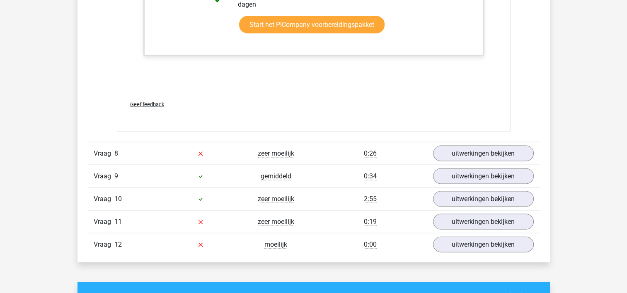
scroll to position [1739, 0]
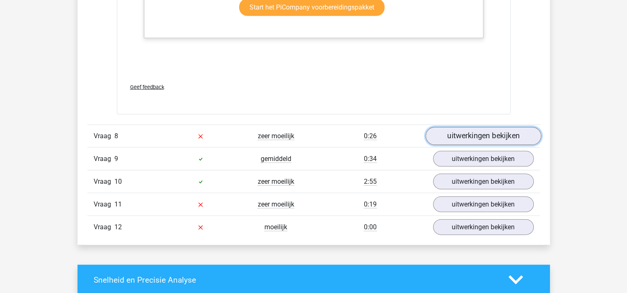
click at [524, 135] on link "uitwerkingen bekijken" at bounding box center [483, 137] width 116 height 18
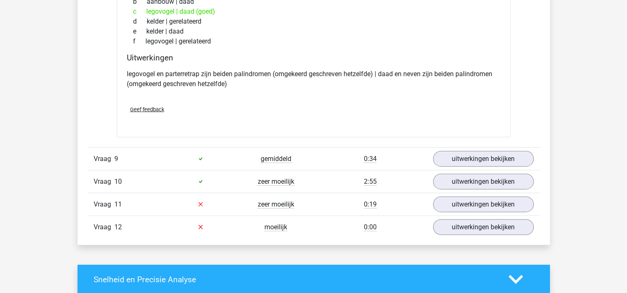
scroll to position [1940, 0]
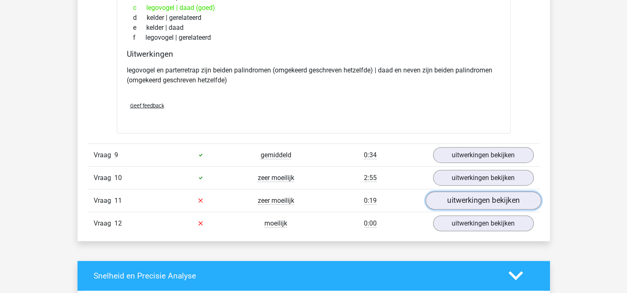
click at [475, 192] on link "uitwerkingen bekijken" at bounding box center [483, 201] width 116 height 18
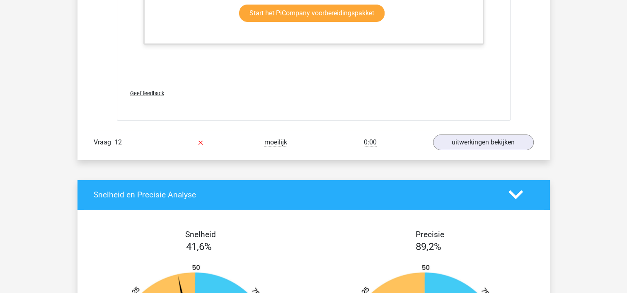
scroll to position [2777, 0]
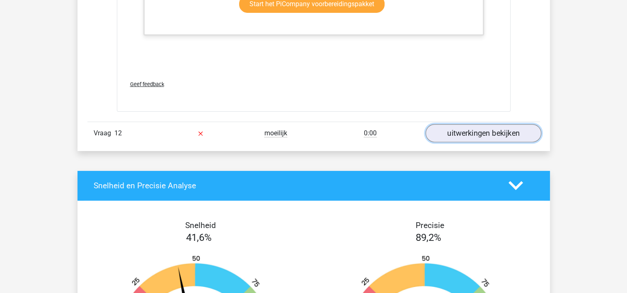
click at [500, 129] on link "uitwerkingen bekijken" at bounding box center [483, 133] width 116 height 18
